Goal: Task Accomplishment & Management: Use online tool/utility

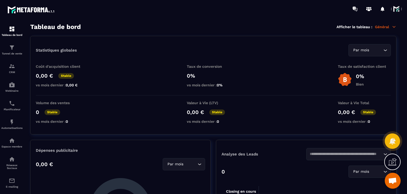
click at [396, 9] on span at bounding box center [397, 9] width 11 height 11
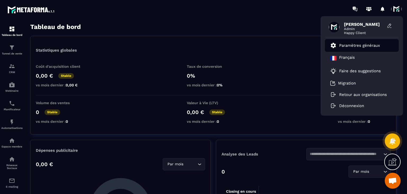
click at [350, 43] on p "Paramètres généraux" at bounding box center [360, 45] width 41 height 5
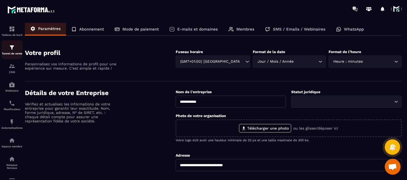
click at [4, 51] on div "Tunnel de vente" at bounding box center [11, 49] width 21 height 11
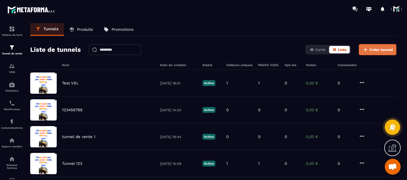
click at [378, 46] on button "Créer tunnel" at bounding box center [378, 49] width 38 height 11
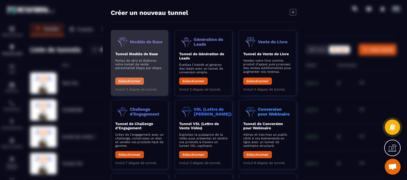
click at [130, 81] on button "Sélectionner" at bounding box center [129, 80] width 29 height 7
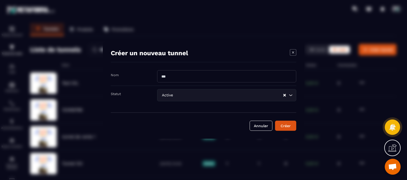
click at [174, 85] on div "Nom" at bounding box center [204, 78] width 186 height 16
click at [175, 77] on input "Modal window" at bounding box center [226, 76] width 139 height 12
type input "****"
click at [288, 54] on div "Créer un nouveau tunnel" at bounding box center [204, 55] width 186 height 13
click at [293, 52] on icon "Modal window" at bounding box center [293, 52] width 6 height 6
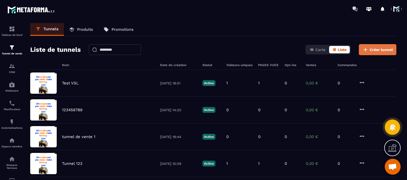
click at [378, 48] on span "Créer tunnel" at bounding box center [381, 49] width 23 height 5
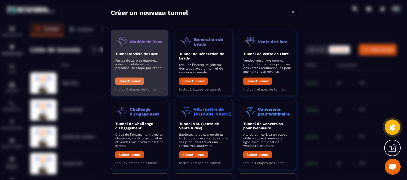
click at [131, 81] on button "Sélectionner" at bounding box center [129, 80] width 29 height 7
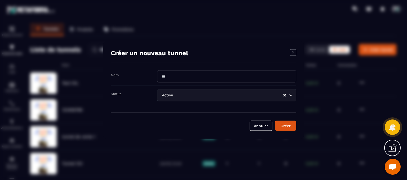
click at [179, 78] on input "Modal window" at bounding box center [226, 76] width 139 height 12
type input "**********"
click at [175, 96] on input "Search for option" at bounding box center [228, 95] width 109 height 6
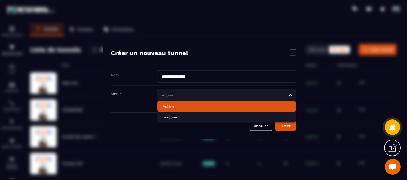
click at [178, 108] on p "Active" at bounding box center [227, 106] width 128 height 5
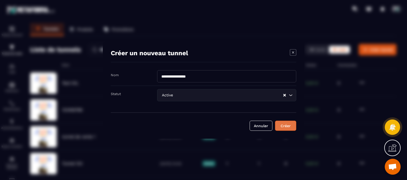
click at [290, 124] on div "Créer" at bounding box center [286, 125] width 14 height 5
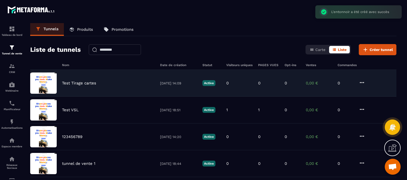
click at [73, 81] on p "Test Tirage cartes" at bounding box center [79, 83] width 34 height 5
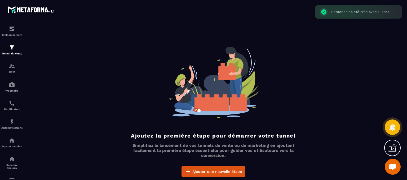
scroll to position [12, 0]
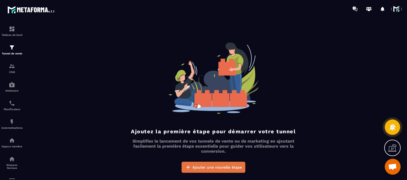
click at [214, 165] on span "Ajouter une nouvelle étape" at bounding box center [218, 166] width 50 height 5
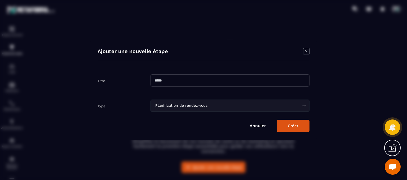
click at [198, 105] on div "Planification de rendez-vous" at bounding box center [228, 106] width 148 height 6
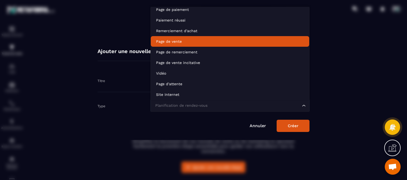
scroll to position [37, 0]
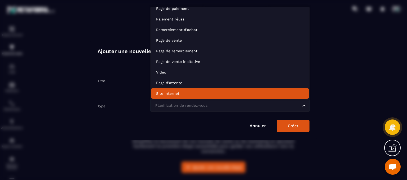
click at [194, 94] on p "Site Internet" at bounding box center [230, 93] width 148 height 5
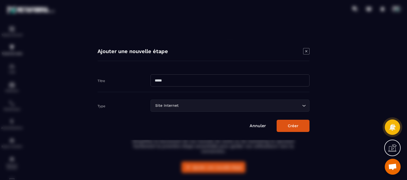
click at [309, 52] on icon "Modal window" at bounding box center [307, 51] width 6 height 6
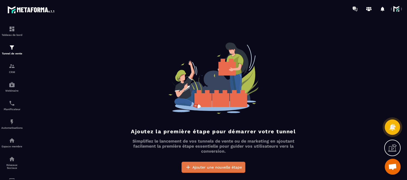
click at [224, 170] on button "Ajouter une nouvelle étape" at bounding box center [214, 167] width 64 height 11
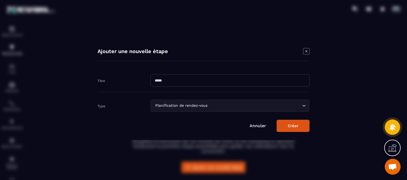
click at [187, 106] on div "Planification de rendez-vous" at bounding box center [228, 106] width 148 height 6
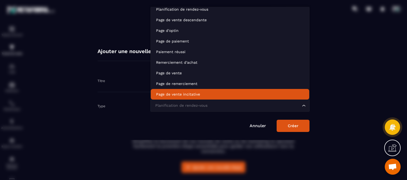
scroll to position [0, 0]
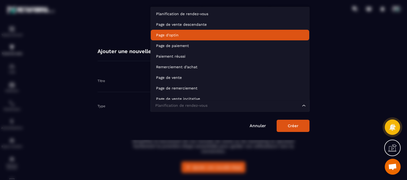
click at [192, 32] on p "Page d'optin" at bounding box center [230, 34] width 148 height 5
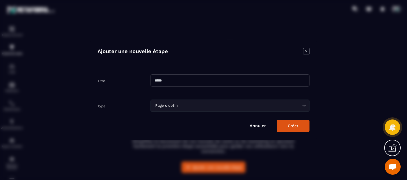
click at [190, 81] on input "Modal window" at bounding box center [230, 80] width 159 height 12
type input "*"
type input "**********"
click at [280, 124] on button "Créer" at bounding box center [293, 126] width 33 height 12
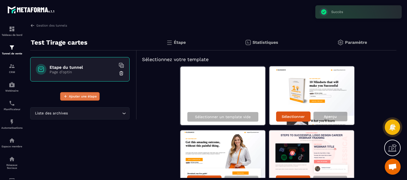
click at [84, 98] on span "Ajouter une étape" at bounding box center [83, 96] width 28 height 5
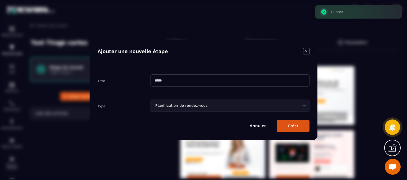
click at [202, 105] on div "Planification de rendez-vous" at bounding box center [228, 106] width 148 height 6
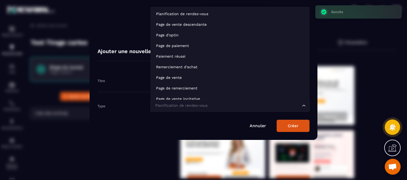
scroll to position [4, 0]
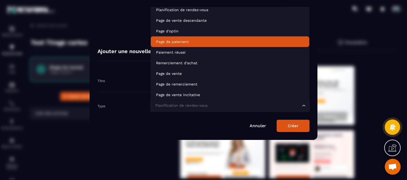
click at [191, 40] on p "Page de paiement" at bounding box center [230, 41] width 148 height 5
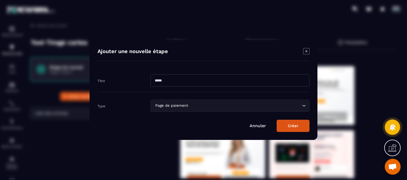
click at [192, 72] on div "Titre" at bounding box center [204, 80] width 212 height 23
click at [192, 77] on input "Modal window" at bounding box center [230, 80] width 159 height 12
type input "**********"
click at [294, 128] on button "Créer" at bounding box center [293, 126] width 33 height 12
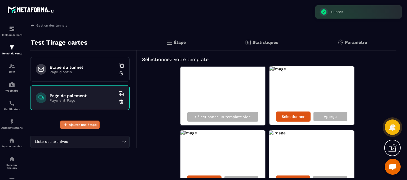
click at [81, 127] on span "Ajouter une étape" at bounding box center [83, 124] width 28 height 5
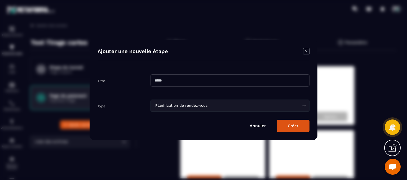
click at [169, 80] on input "Modal window" at bounding box center [230, 80] width 159 height 12
type input "*"
type input "**********"
click at [285, 121] on button "Créer" at bounding box center [293, 126] width 33 height 12
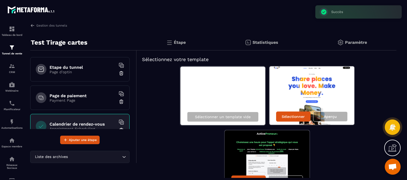
scroll to position [13, 0]
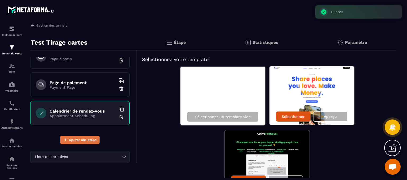
click at [72, 137] on button "Ajouter une étape" at bounding box center [80, 140] width 40 height 8
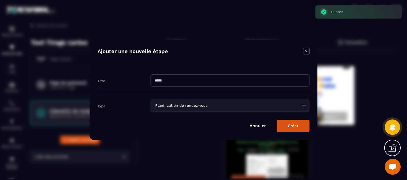
click at [164, 85] on input "Modal window" at bounding box center [230, 80] width 159 height 12
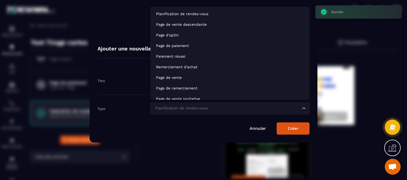
click at [155, 104] on div "Planification de rendez-vous Loading..." at bounding box center [230, 108] width 159 height 12
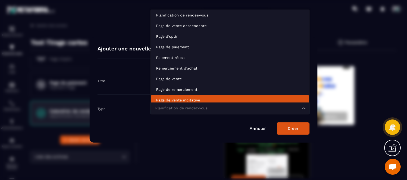
scroll to position [0, 0]
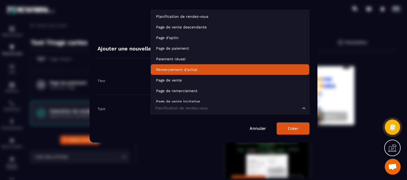
click at [172, 73] on li "Remerciement d'achat" at bounding box center [230, 69] width 159 height 11
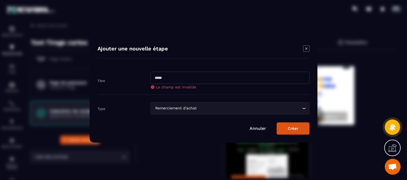
click at [171, 81] on input "Modal window" at bounding box center [230, 78] width 159 height 12
type input "**********"
click at [288, 131] on button "Créer" at bounding box center [293, 128] width 33 height 12
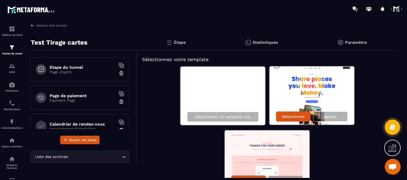
click at [76, 75] on div "Etape du tunnel Page d'optin" at bounding box center [79, 69] width 99 height 24
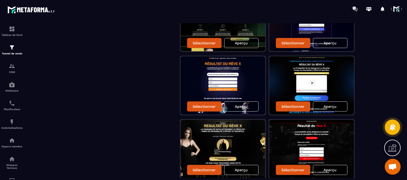
scroll to position [552, 0]
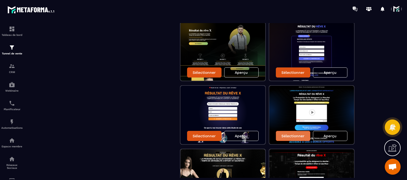
click at [287, 137] on div "Sélectionner" at bounding box center [293, 136] width 34 height 10
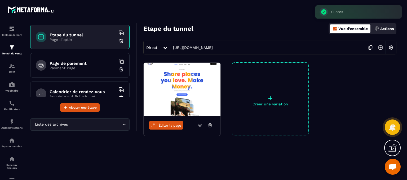
scroll to position [32, 0]
click at [175, 126] on span "Éditer la page" at bounding box center [170, 125] width 23 height 4
